Goal: Transaction & Acquisition: Purchase product/service

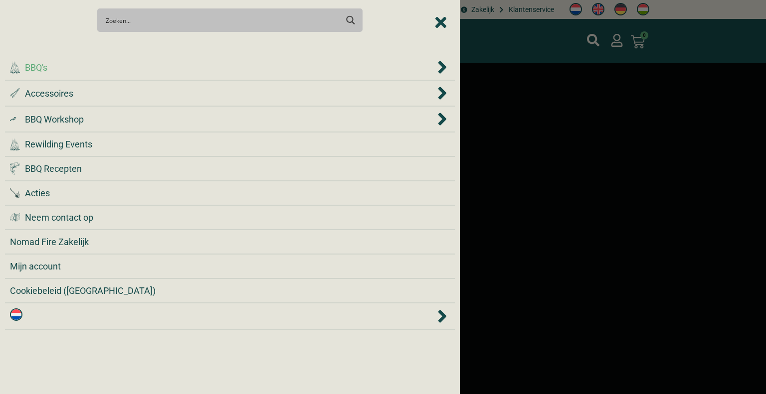
click at [125, 73] on div ".cls-1 { fill: #042e2c; } BBQ's" at bounding box center [222, 67] width 425 height 13
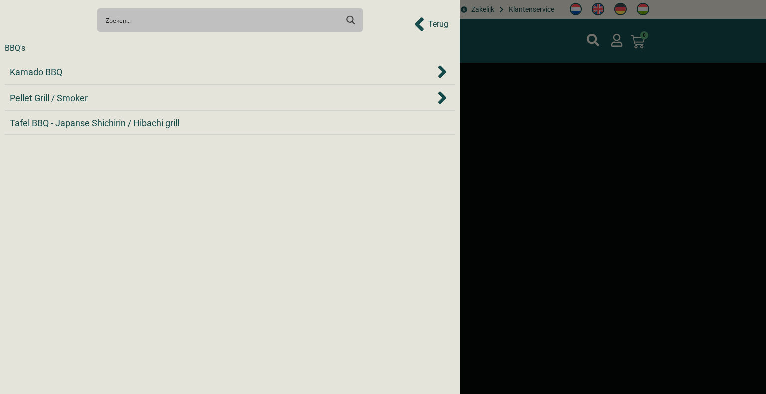
click at [125, 73] on div "Kamado BBQ" at bounding box center [222, 71] width 425 height 13
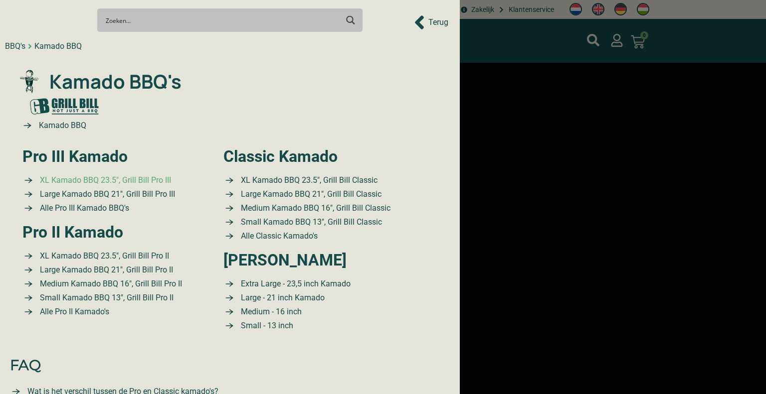
click at [131, 178] on span "XL Kamado BBQ 23.5″, Grill Bill Pro III" at bounding box center [104, 181] width 134 height 12
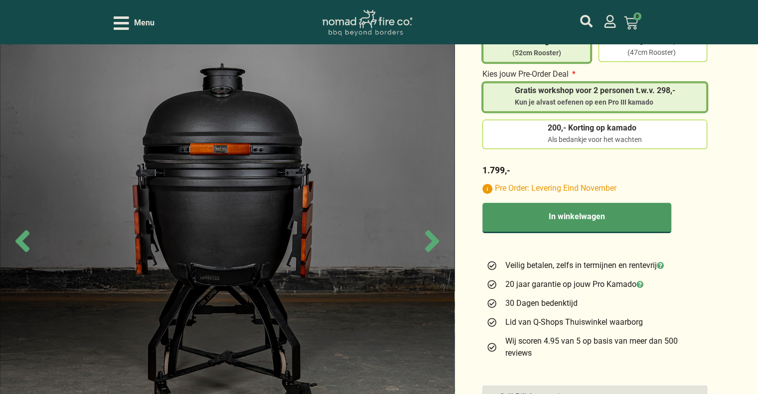
scroll to position [471, 0]
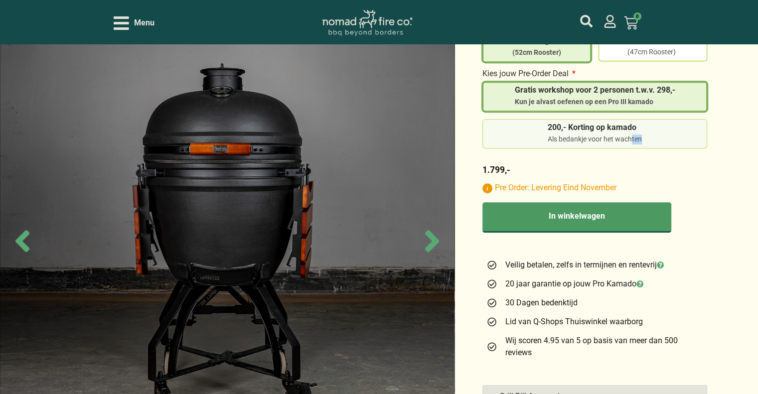
drag, startPoint x: 632, startPoint y: 140, endPoint x: 641, endPoint y: 126, distance: 16.5
click at [641, 126] on div "Maat Extra Large (52cm Rooster) Large - 1549,- (47cm Rooster) * Kies jouw Pre-O…" at bounding box center [595, 88] width 225 height 136
click at [641, 135] on div "Als bedankje voor het wachten" at bounding box center [595, 140] width 94 height 10
click at [0, 0] on input "200,- Korting op kamado Als bedankje voor het wachten" at bounding box center [0, 0] width 0 height 0
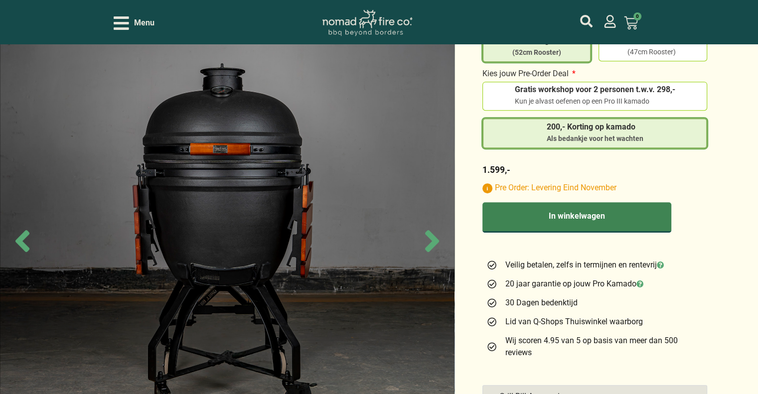
click at [615, 202] on button "In winkelwagen" at bounding box center [577, 217] width 189 height 30
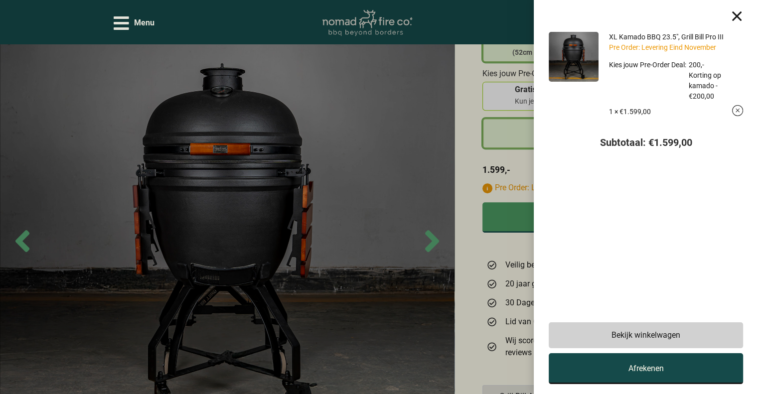
click at [629, 365] on link "Afrekenen" at bounding box center [646, 369] width 194 height 31
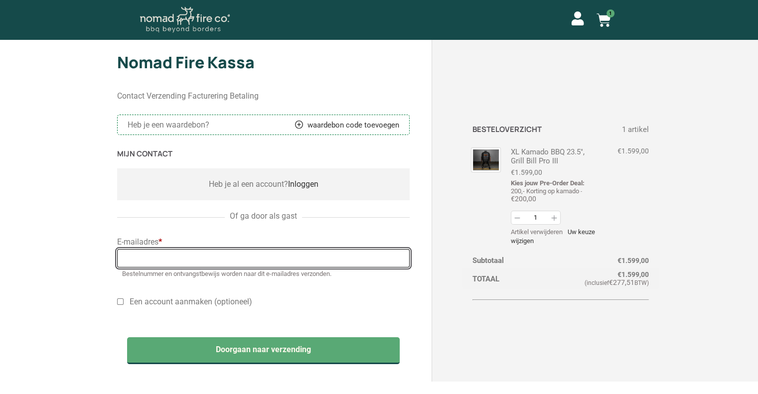
click at [252, 261] on input "E-mailadres *" at bounding box center [263, 258] width 293 height 18
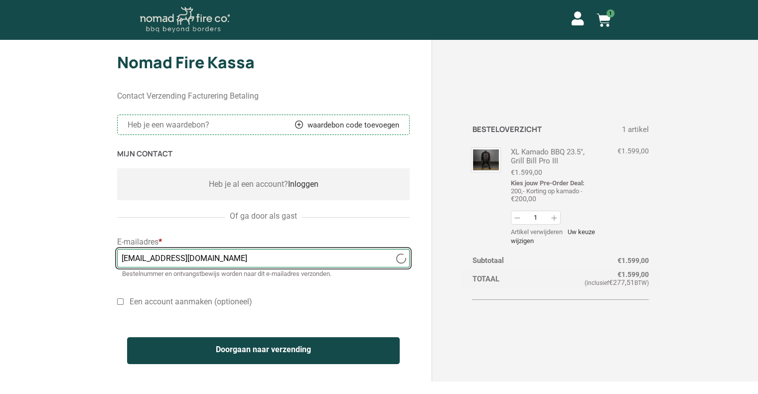
type input "jan@jan.nl"
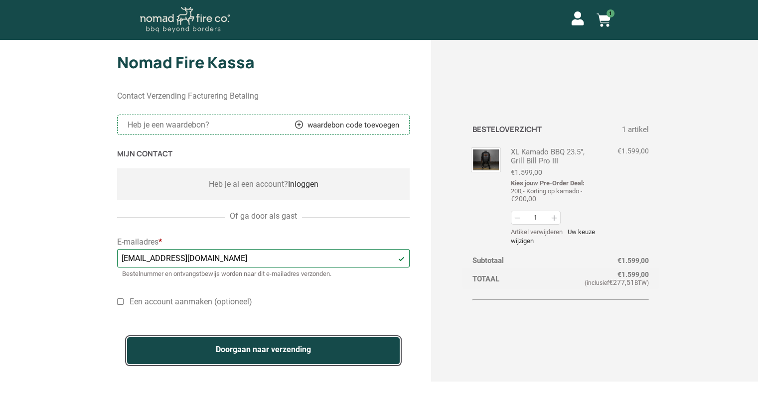
click at [190, 350] on button "Doorgaan naar verzending" at bounding box center [263, 351] width 273 height 27
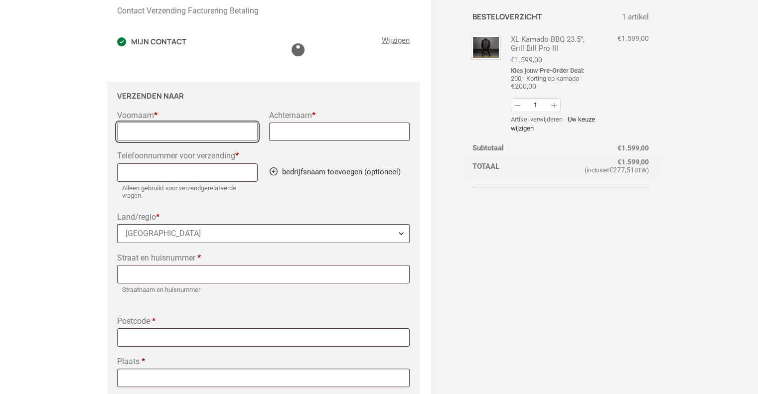
scroll to position [116, 0]
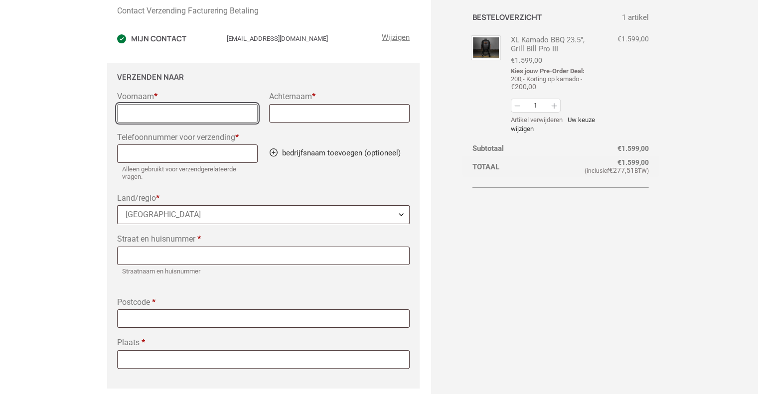
type input "a"
type input "jan"
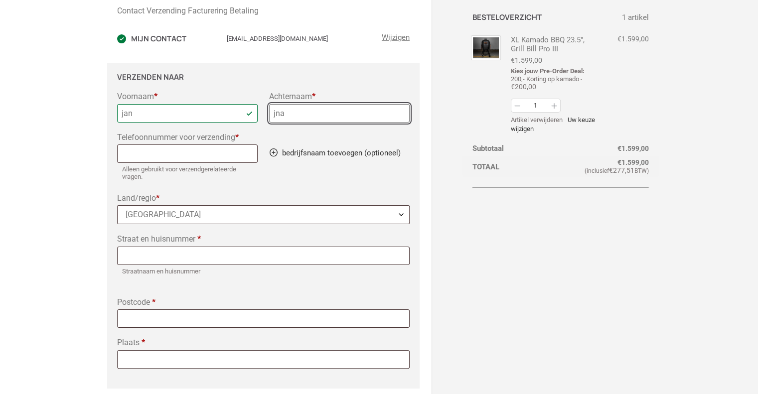
type input "jna"
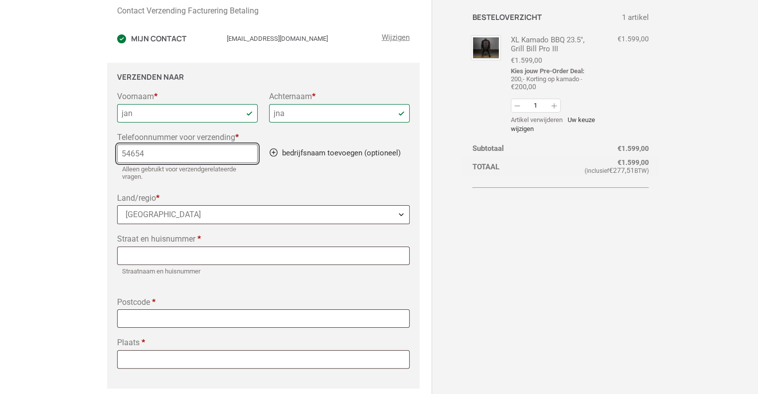
type input "54654"
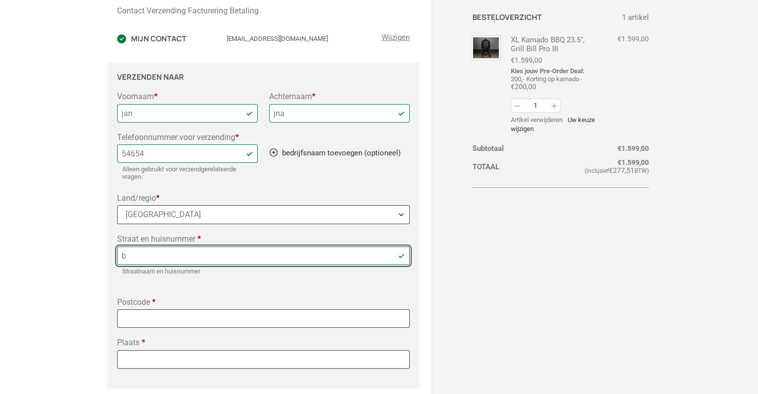
type input "[STREET_ADDRESS]"
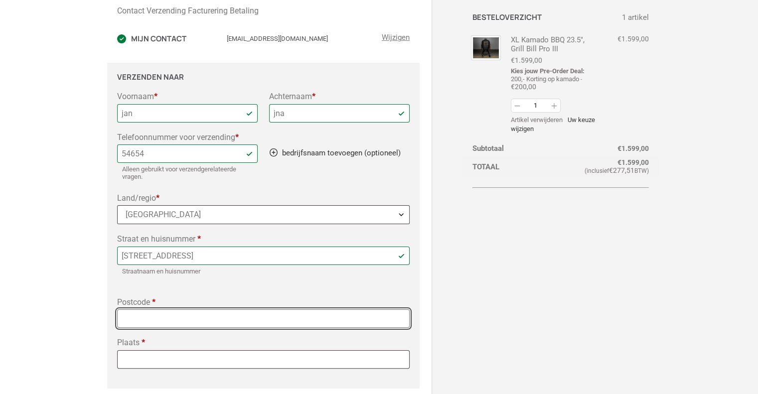
type input "5613 LA"
type input "Eindhoven"
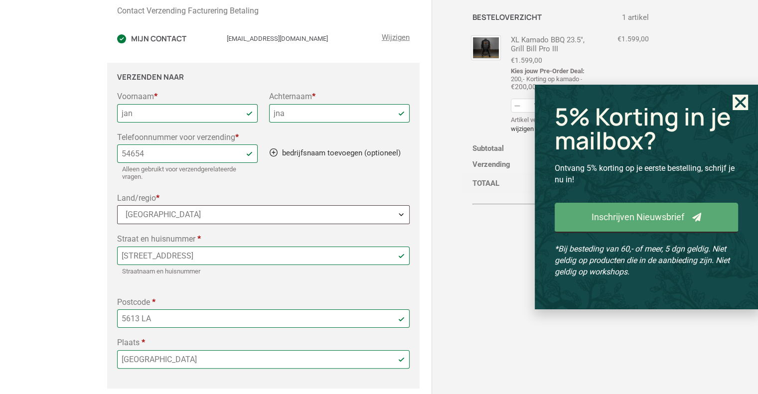
scroll to position [339, 0]
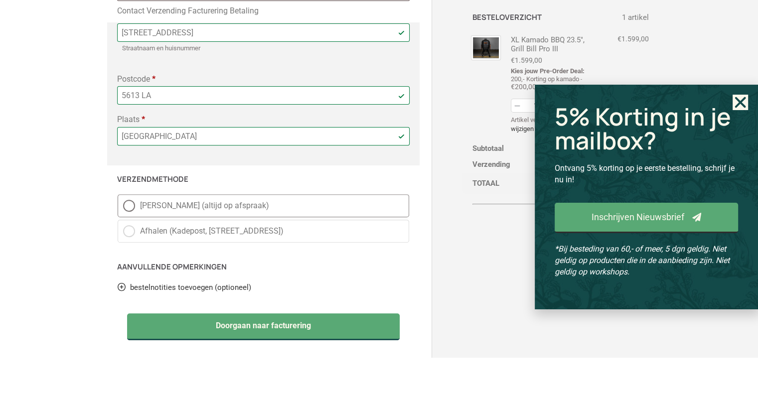
click at [235, 205] on span "Gratis Bezorging (altijd op afspraak)" at bounding box center [272, 206] width 264 height 12
click at [118, 195] on input "Gratis Bezorging (altijd op afspraak)" at bounding box center [118, 194] width 0 height 0
radio input "true"
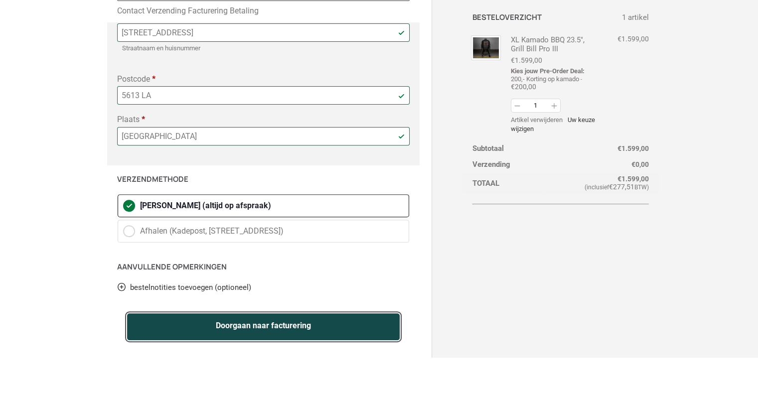
click at [198, 326] on button "Doorgaan naar facturering" at bounding box center [263, 327] width 273 height 27
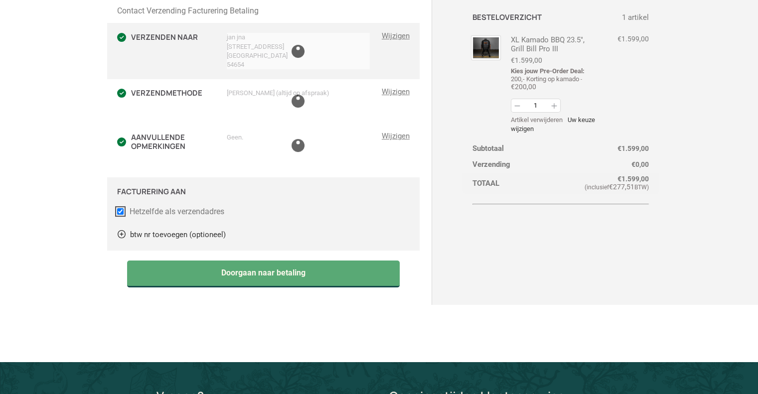
scroll to position [144, 0]
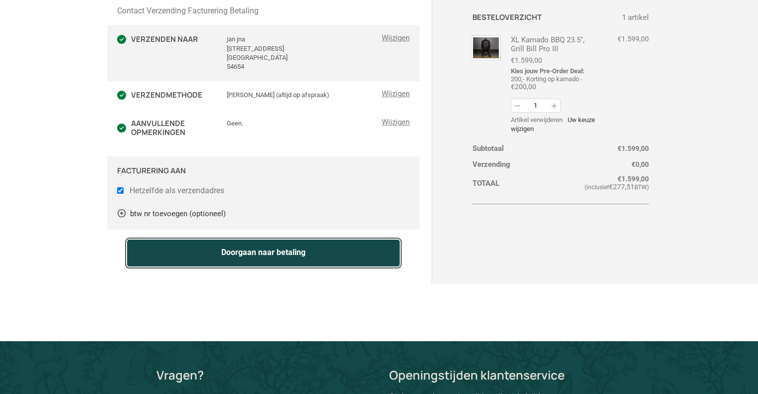
click at [217, 253] on button "Doorgaan naar betaling" at bounding box center [263, 253] width 273 height 27
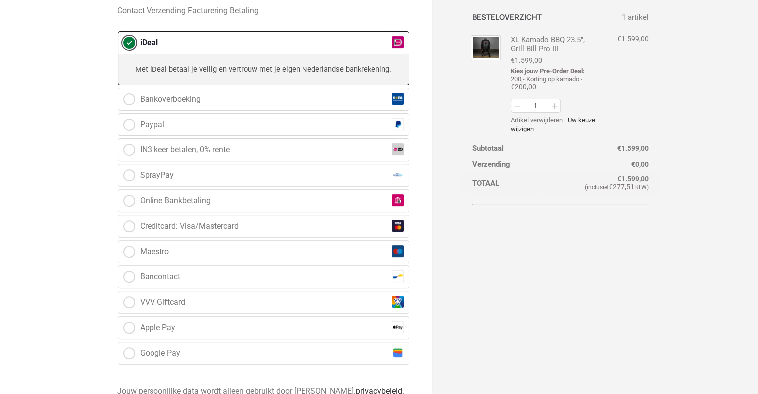
scroll to position [367, 0]
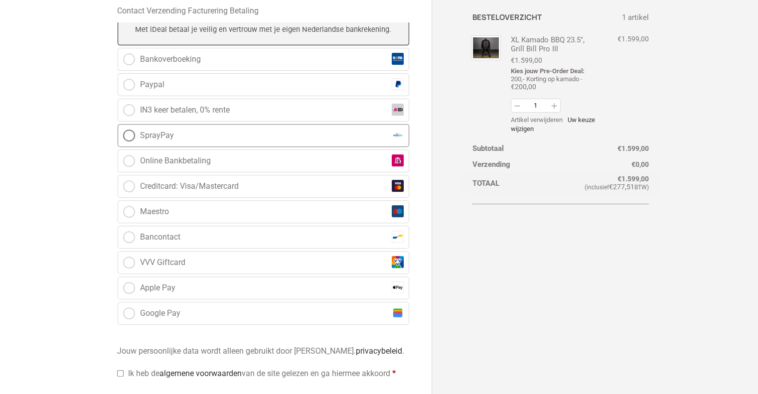
click at [227, 131] on label "SprayPay" at bounding box center [264, 135] width 292 height 23
click at [118, 125] on input "SprayPay" at bounding box center [118, 124] width 0 height 0
radio input "true"
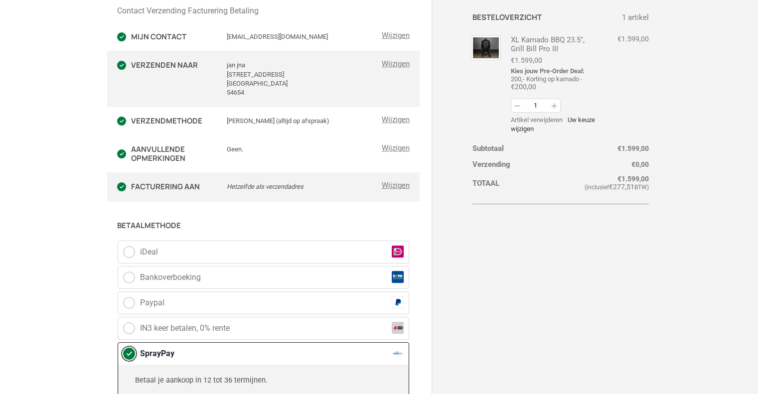
scroll to position [0, 0]
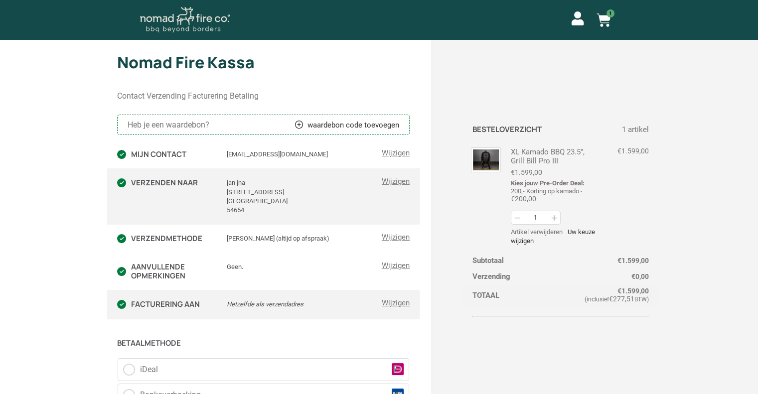
click at [210, 27] on img at bounding box center [185, 20] width 90 height 26
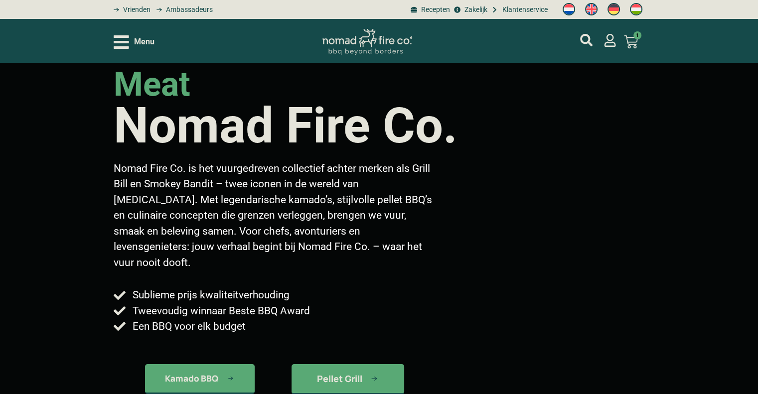
click at [593, 12] on img "Switch to Engels" at bounding box center [591, 9] width 12 height 12
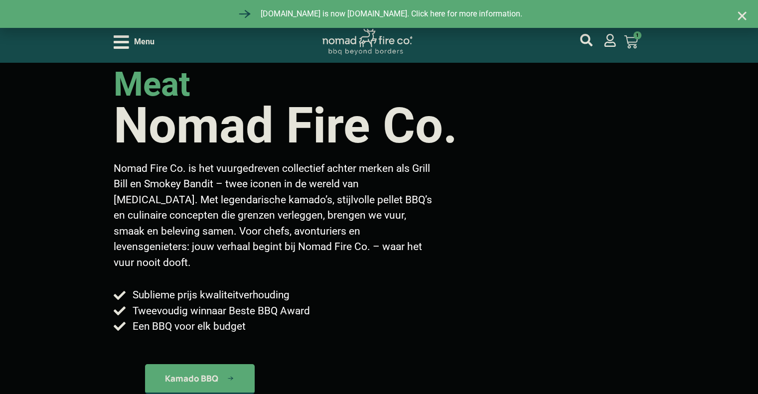
click at [742, 15] on use "Close" at bounding box center [742, 15] width 8 height 8
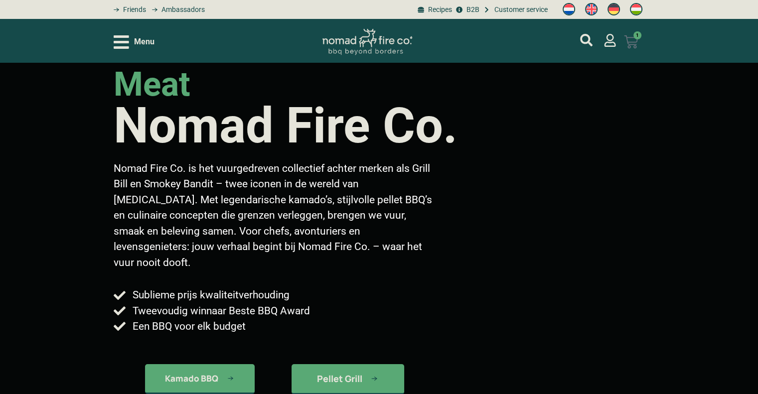
click at [642, 46] on link "€ 1.599,00 1 Cart" at bounding box center [631, 42] width 38 height 26
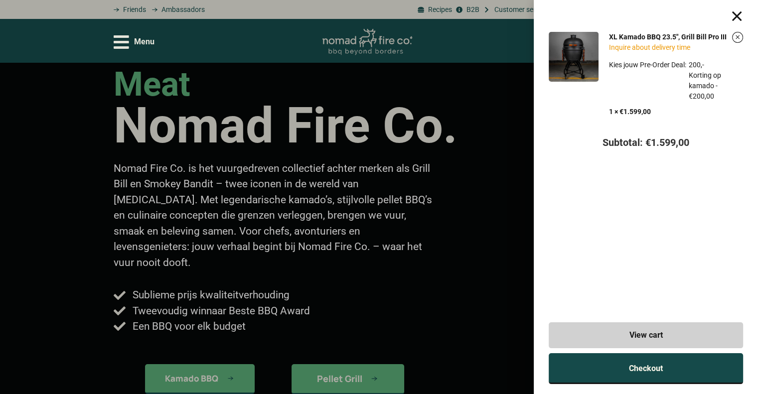
click at [631, 359] on link "Checkout" at bounding box center [646, 369] width 194 height 31
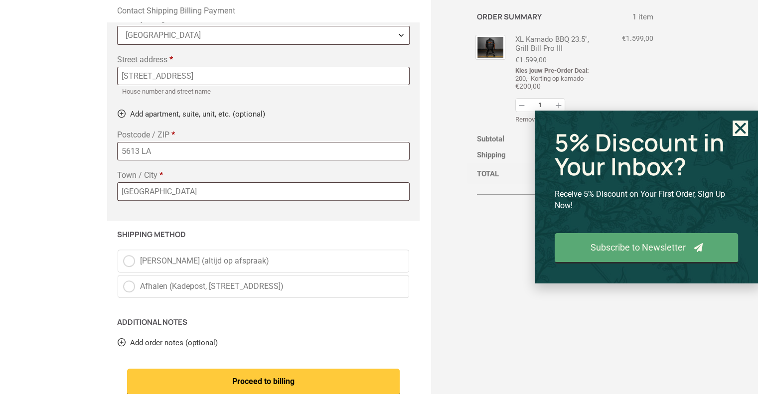
scroll to position [399, 0]
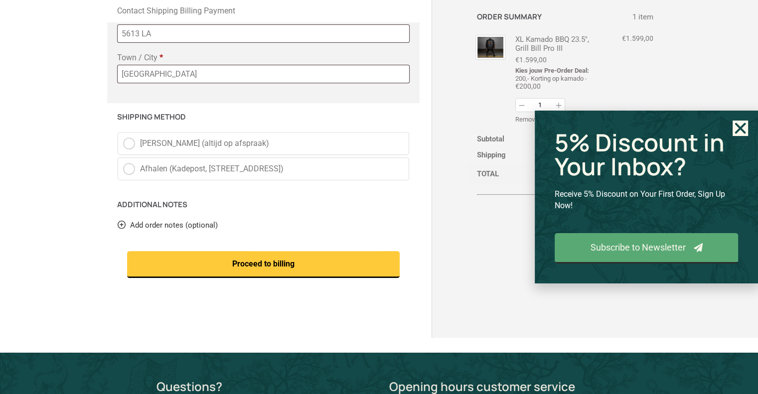
click at [742, 128] on use "Close" at bounding box center [741, 128] width 11 height 11
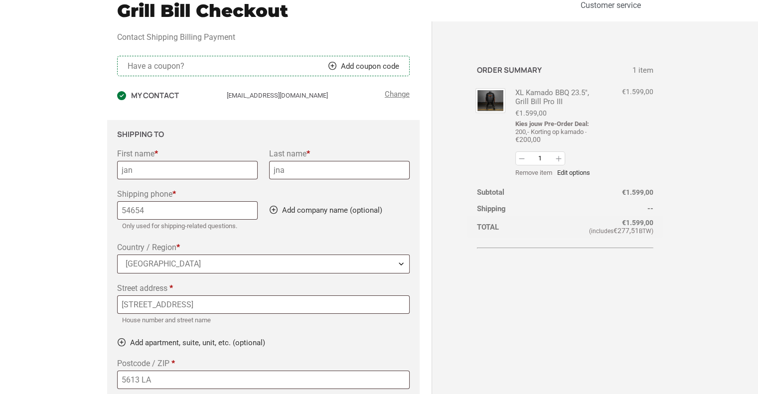
scroll to position [0, 0]
